Goal: Information Seeking & Learning: Learn about a topic

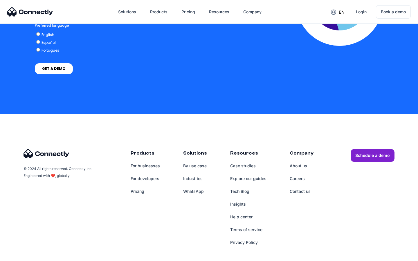
scroll to position [1270, 0]
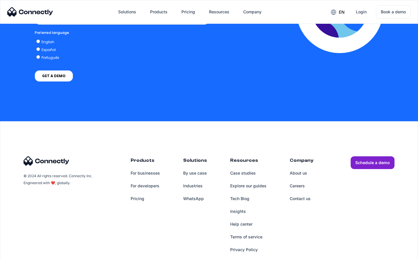
scroll to position [1277, 0]
